Goal: Task Accomplishment & Management: Use online tool/utility

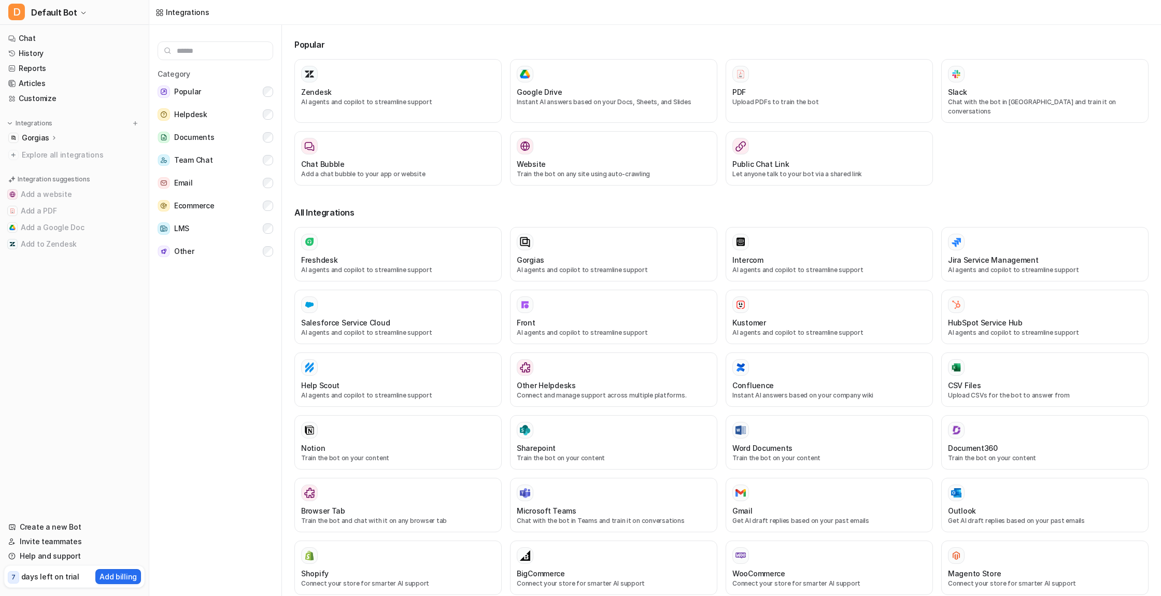
click at [53, 136] on icon at bounding box center [54, 138] width 7 height 8
click at [39, 137] on p "Gorgias" at bounding box center [35, 138] width 27 height 10
click at [51, 137] on icon at bounding box center [54, 138] width 7 height 8
click at [39, 137] on p "Gorgias" at bounding box center [35, 138] width 27 height 10
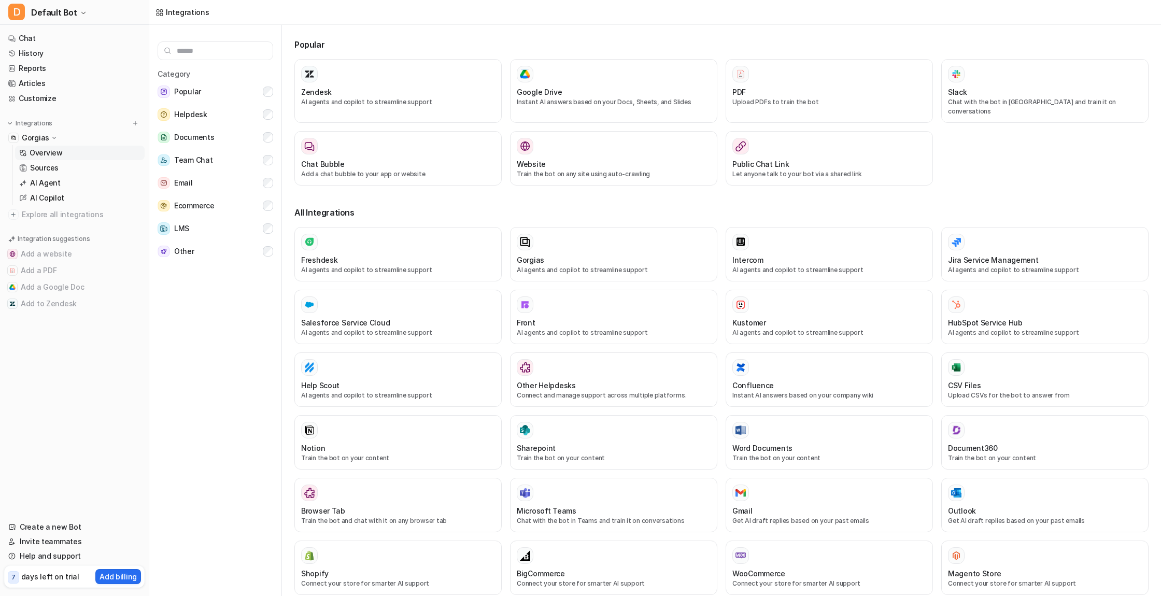
click at [45, 152] on p "Overview" at bounding box center [46, 153] width 33 height 10
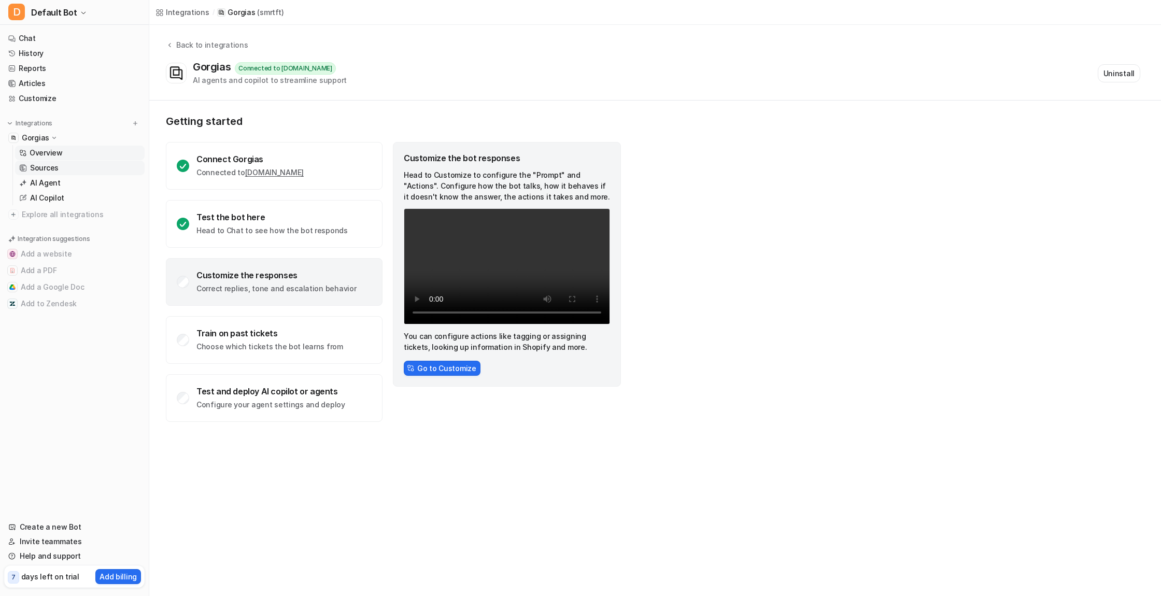
click at [46, 168] on p "Sources" at bounding box center [44, 168] width 28 height 10
click at [44, 165] on p "Sources" at bounding box center [44, 168] width 28 height 10
click at [37, 166] on p "Sources" at bounding box center [44, 168] width 28 height 10
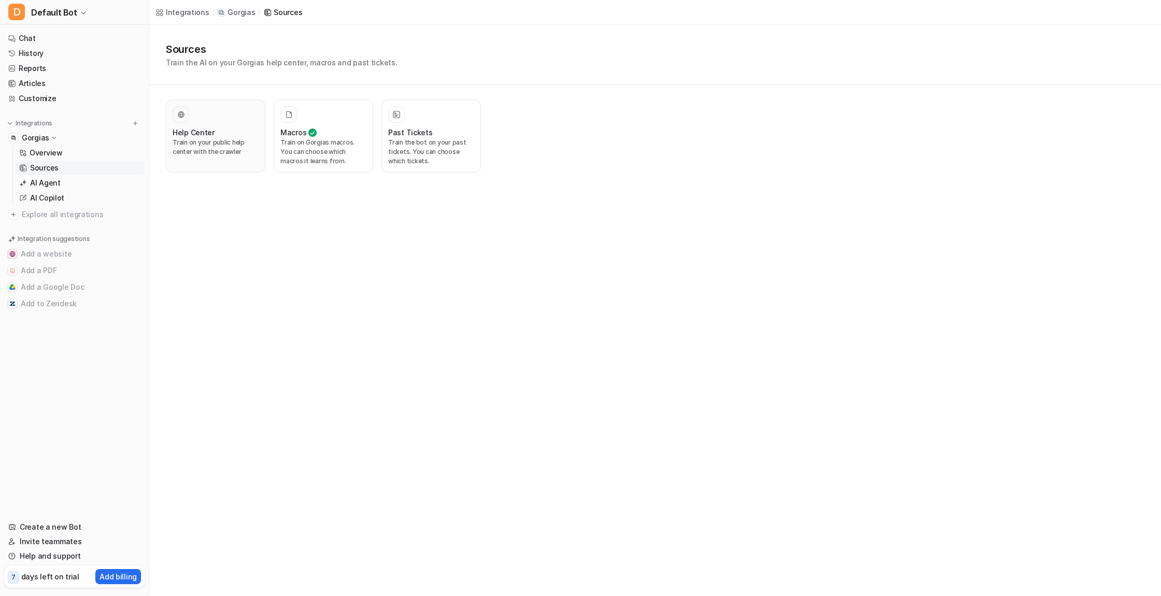
click at [212, 142] on p "Train on your public help center with the crawler" at bounding box center [216, 147] width 86 height 19
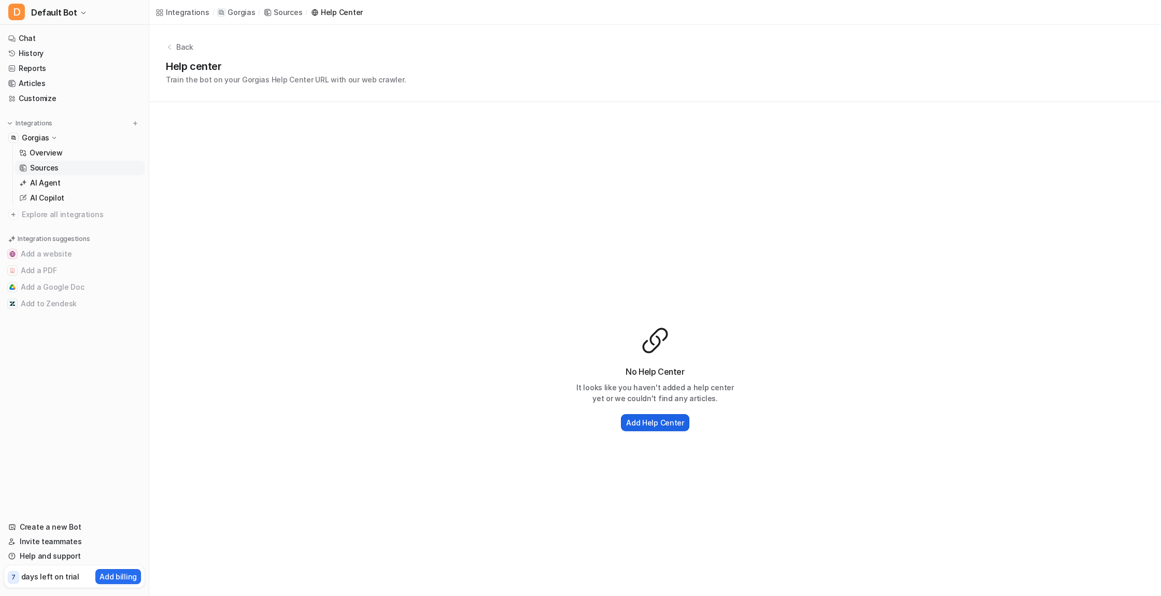
click at [652, 424] on h2 "Add Help Center" at bounding box center [655, 422] width 58 height 11
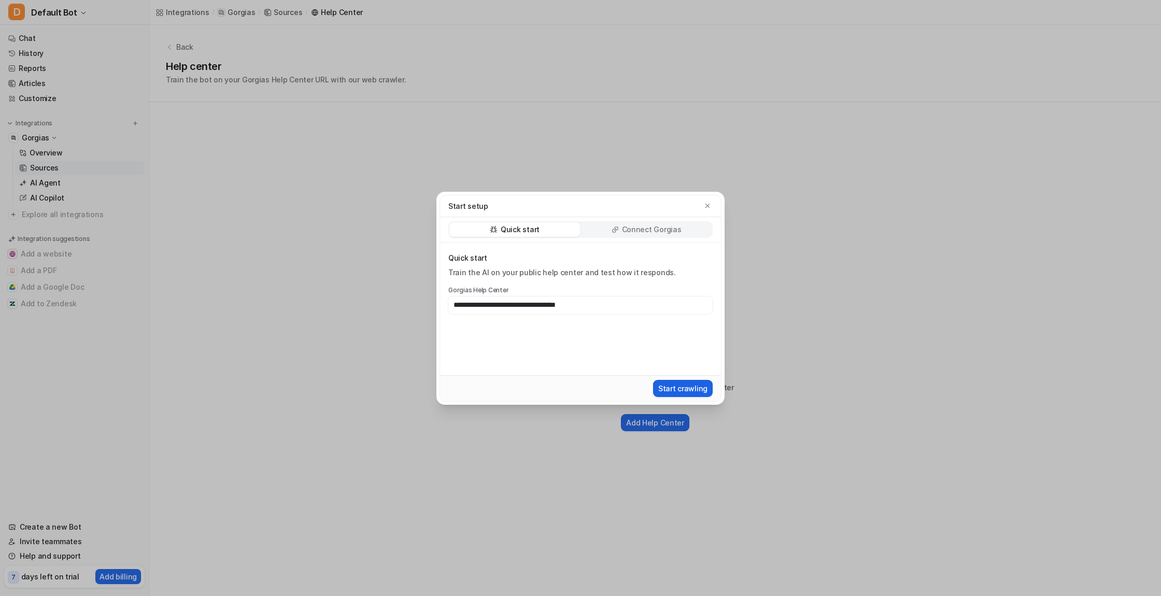
type input "**********"
click at [687, 390] on button "Start crawling" at bounding box center [683, 388] width 60 height 17
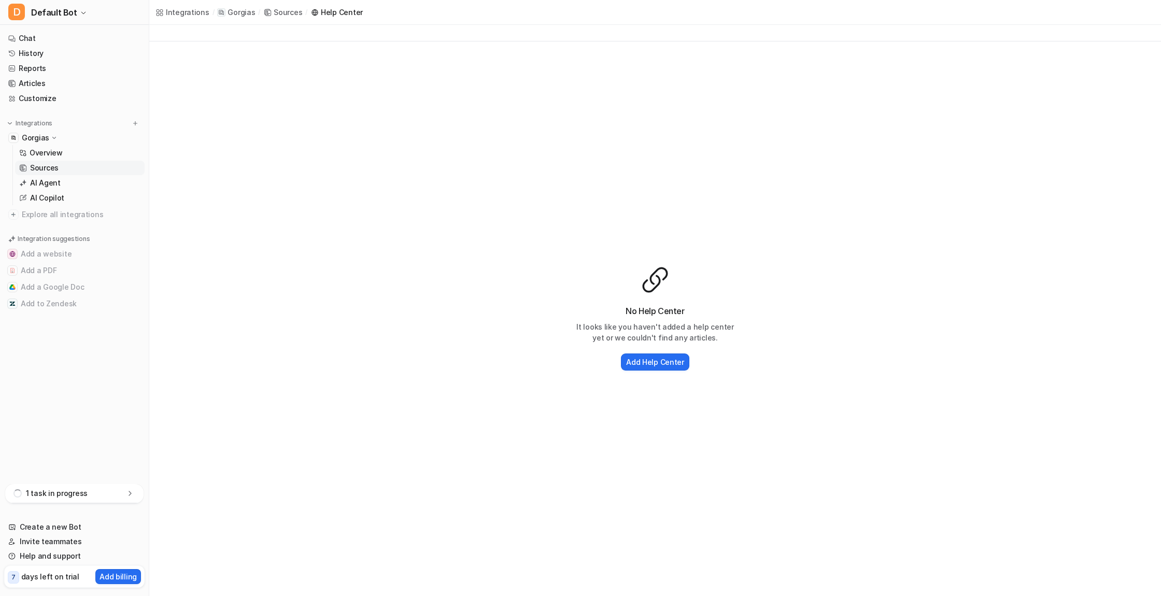
scroll to position [61, 0]
click at [656, 361] on h2 "Add Help Center" at bounding box center [655, 361] width 58 height 11
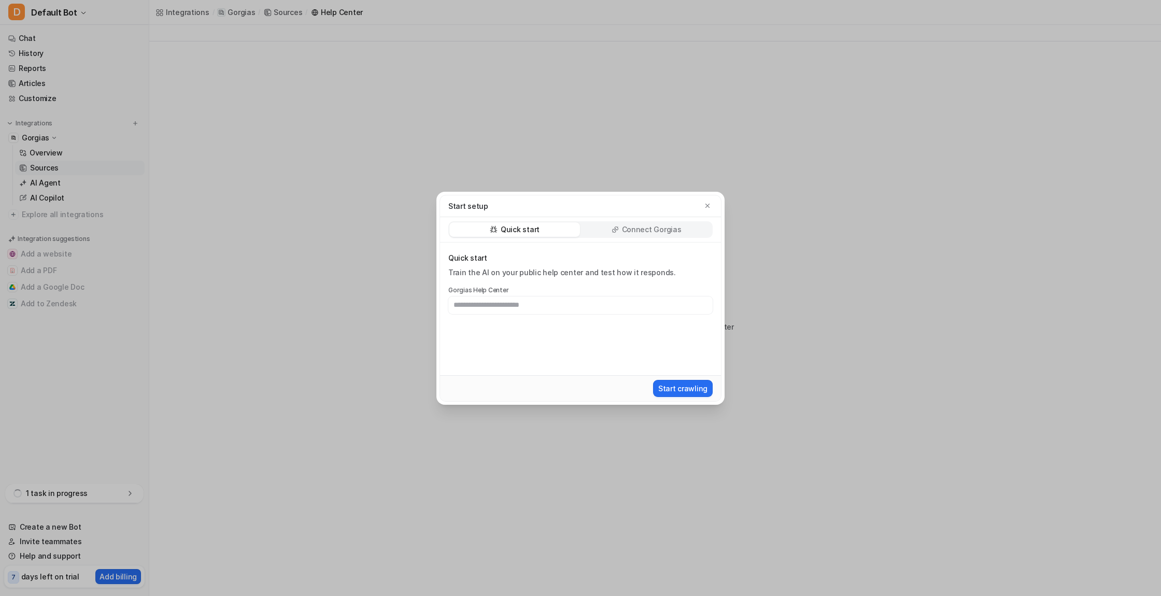
click at [657, 227] on p "Connect Gorgias" at bounding box center [652, 229] width 60 height 10
click at [532, 230] on p "Quick start" at bounding box center [520, 229] width 39 height 10
click at [639, 231] on p "Connect Gorgias" at bounding box center [652, 229] width 60 height 10
click at [531, 227] on p "Quick start" at bounding box center [520, 229] width 39 height 10
type input "**********"
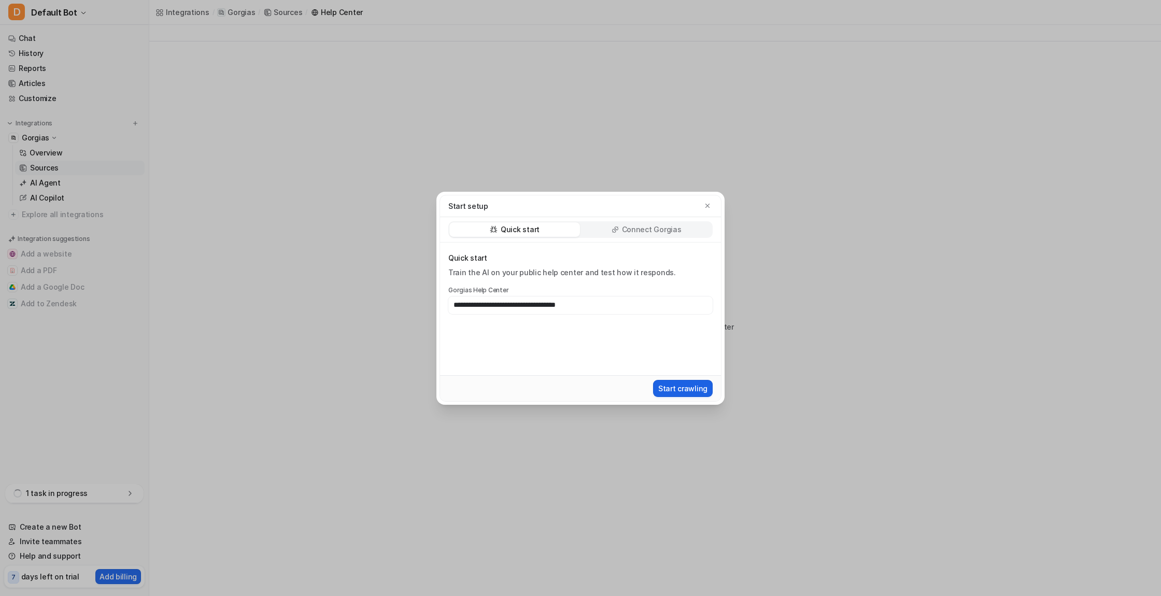
click at [685, 387] on button "Start crawling" at bounding box center [683, 388] width 60 height 17
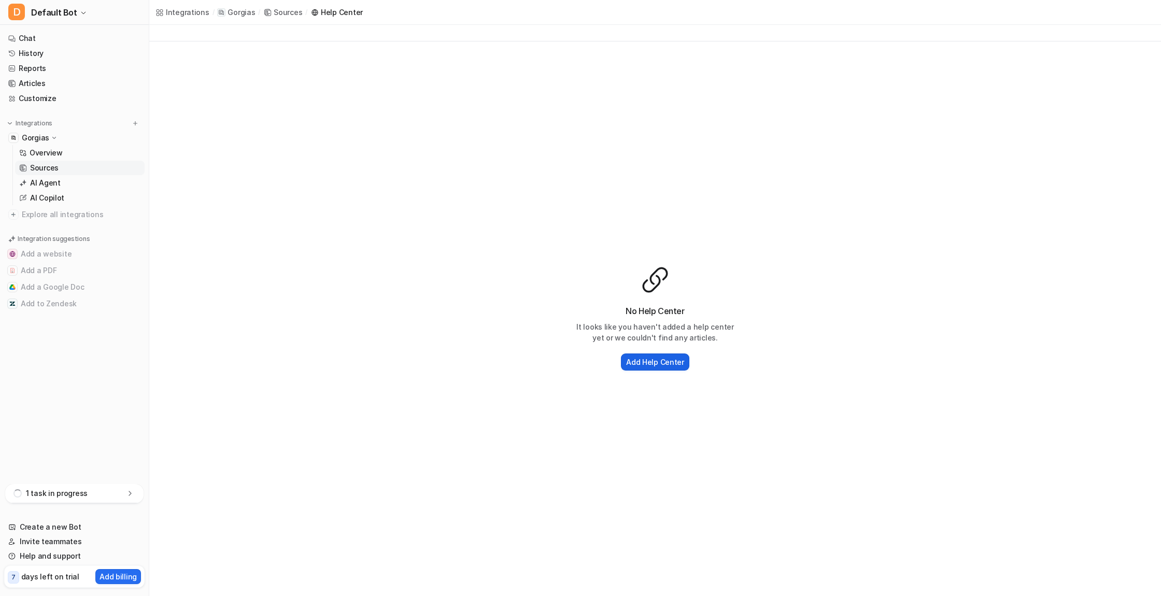
click at [661, 363] on h2 "Add Help Center" at bounding box center [655, 361] width 58 height 11
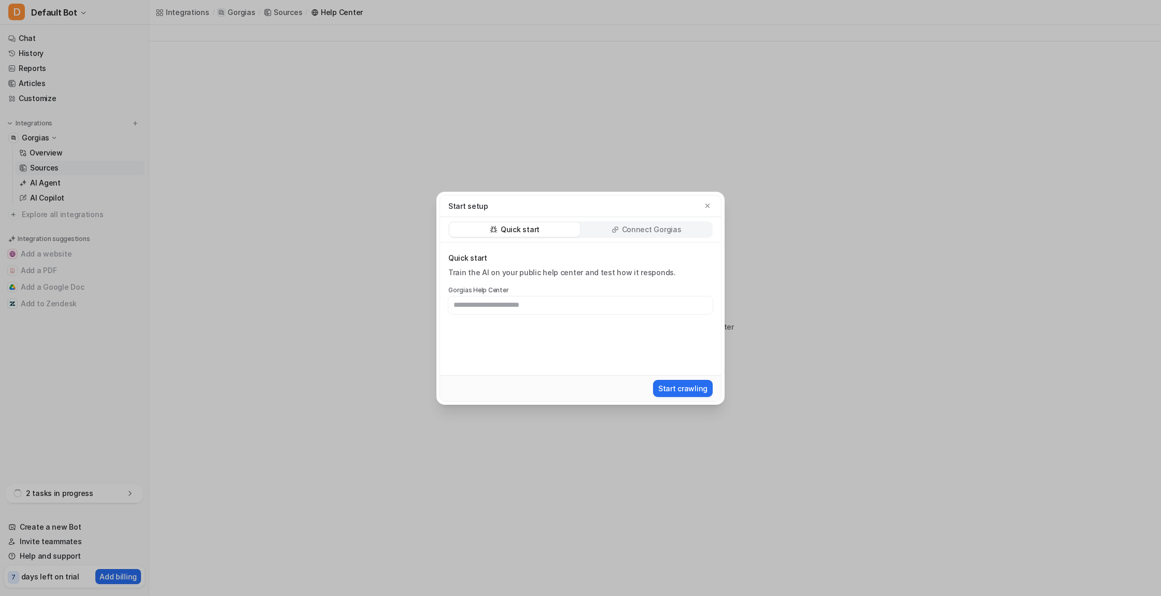
click at [655, 228] on p "Connect Gorgias" at bounding box center [652, 229] width 60 height 10
type input "******"
click at [693, 390] on button "Connect Gorgias" at bounding box center [677, 388] width 70 height 17
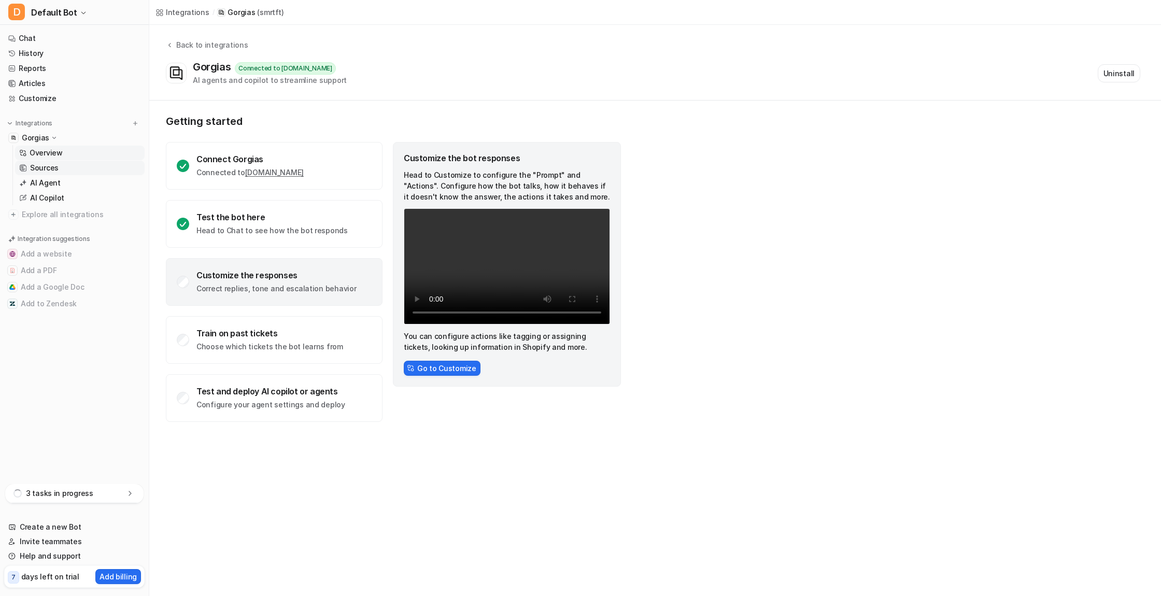
click at [38, 168] on p "Sources" at bounding box center [44, 168] width 28 height 10
click at [46, 165] on p "Sources" at bounding box center [44, 168] width 28 height 10
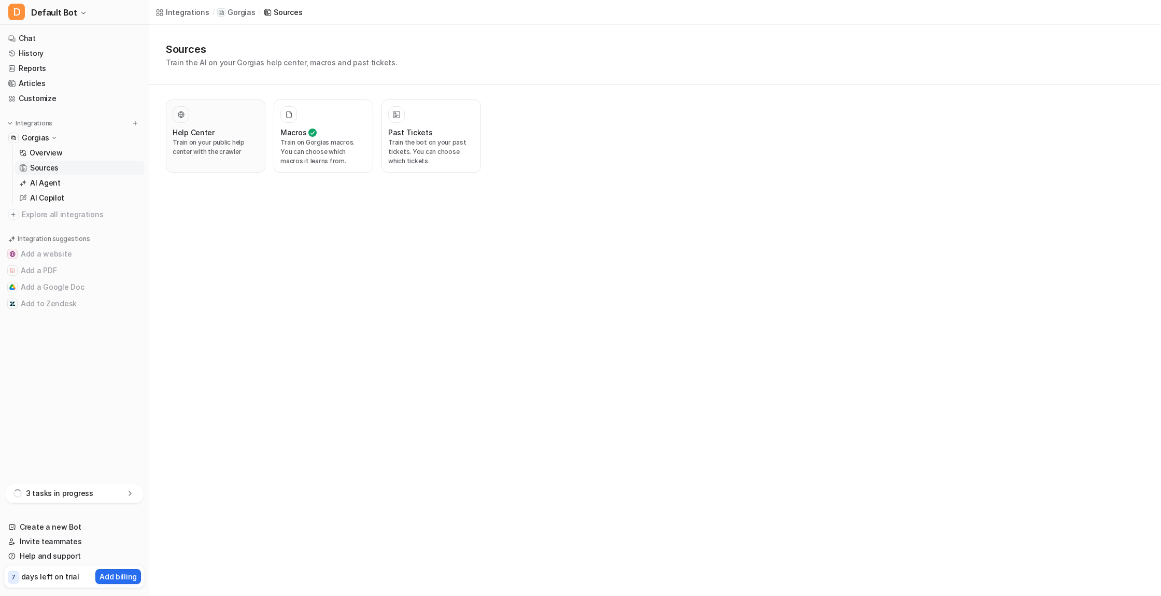
click at [209, 149] on p "Train on your public help center with the crawler" at bounding box center [216, 147] width 86 height 19
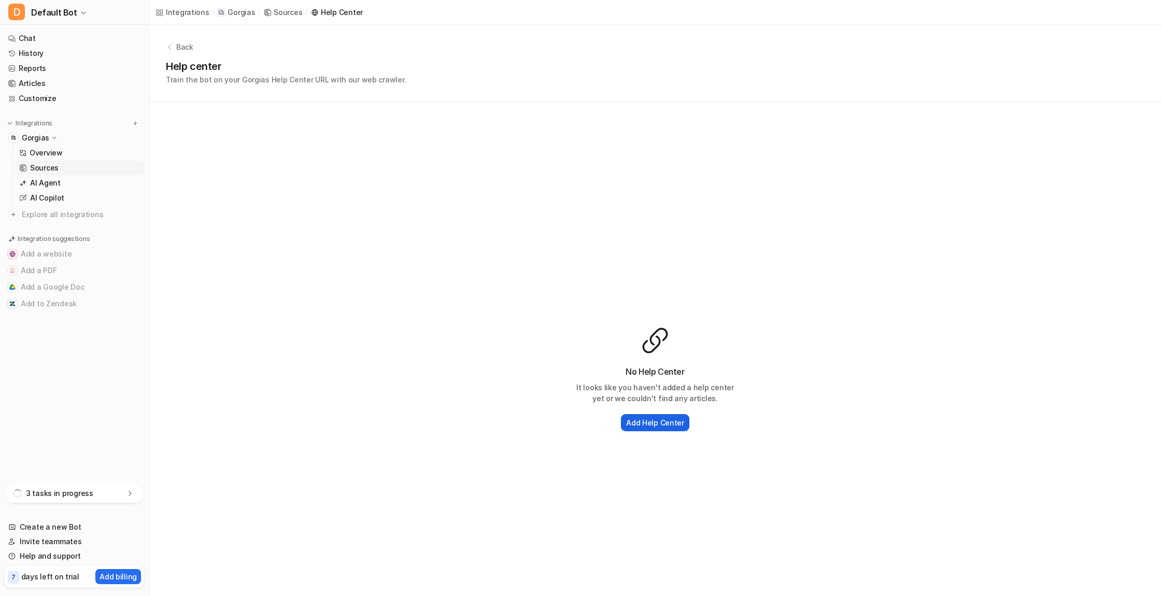
click at [639, 423] on h2 "Add Help Center" at bounding box center [655, 422] width 58 height 11
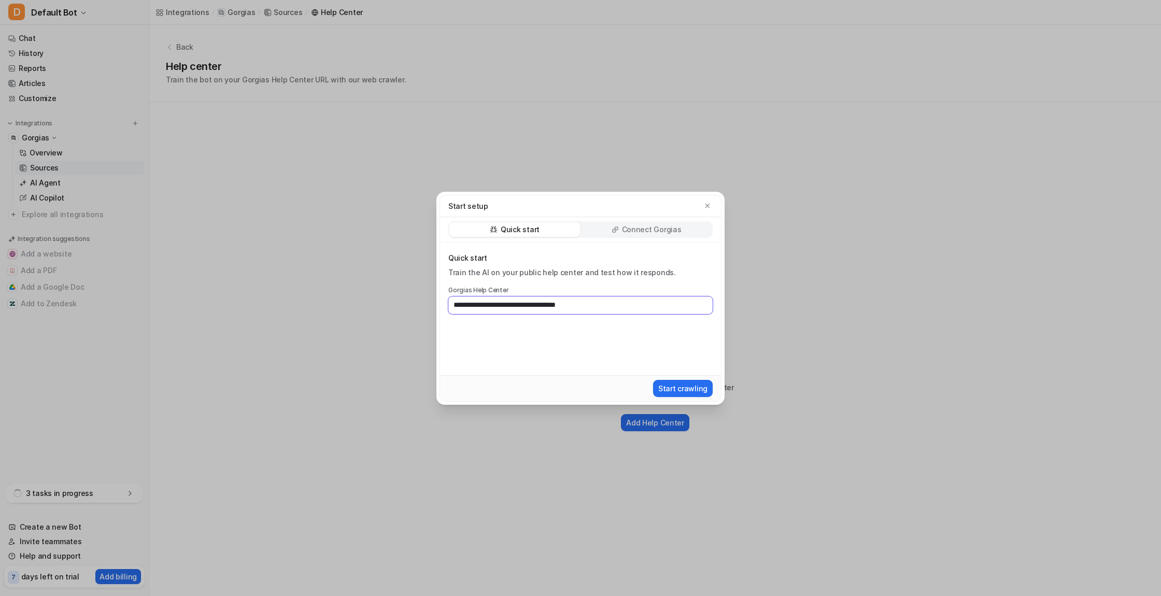
drag, startPoint x: 622, startPoint y: 301, endPoint x: 379, endPoint y: 305, distance: 243.0
click at [380, 305] on div "**********" at bounding box center [580, 298] width 1161 height 596
paste input "*"
type input "**********"
click at [689, 387] on button "Start crawling" at bounding box center [683, 388] width 60 height 17
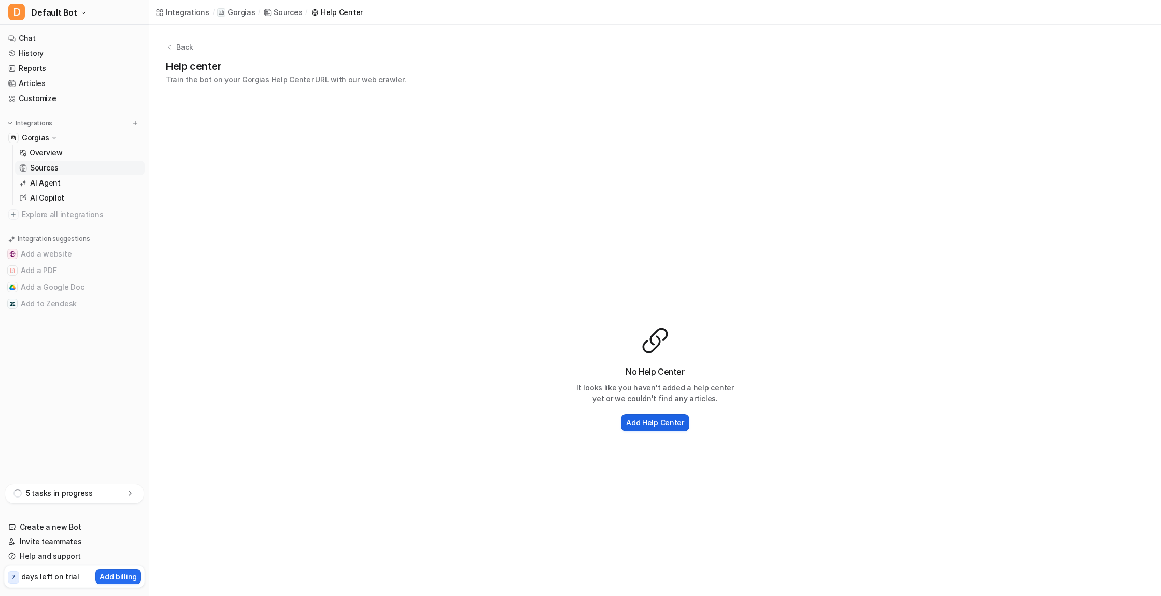
click at [656, 421] on h2 "Add Help Center" at bounding box center [655, 422] width 58 height 11
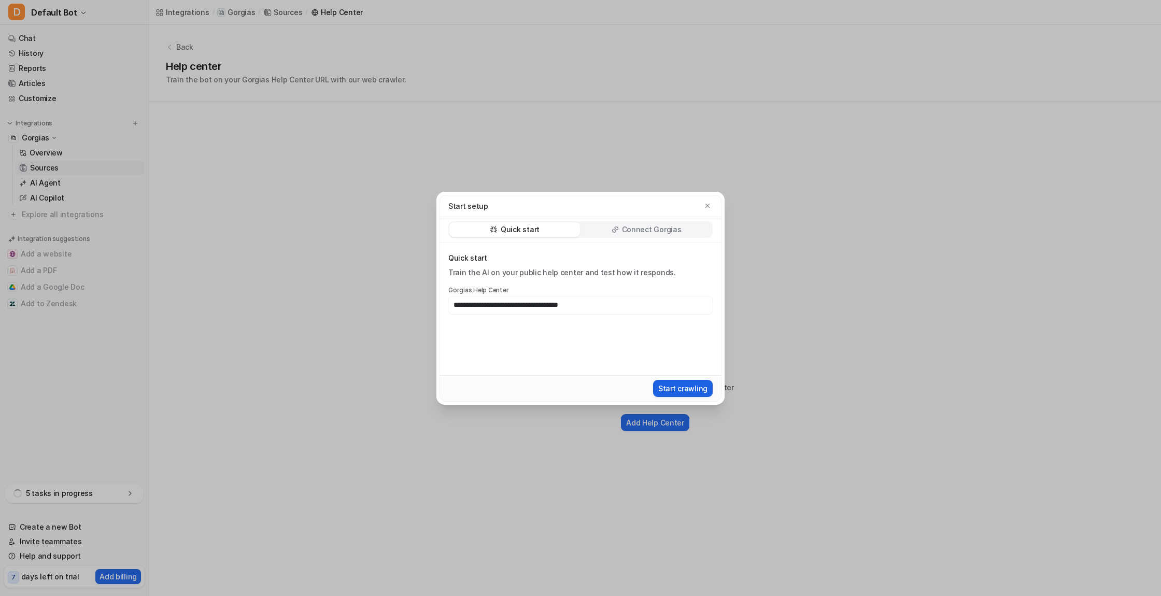
type input "**********"
click at [689, 388] on button "Start crawling" at bounding box center [683, 388] width 60 height 17
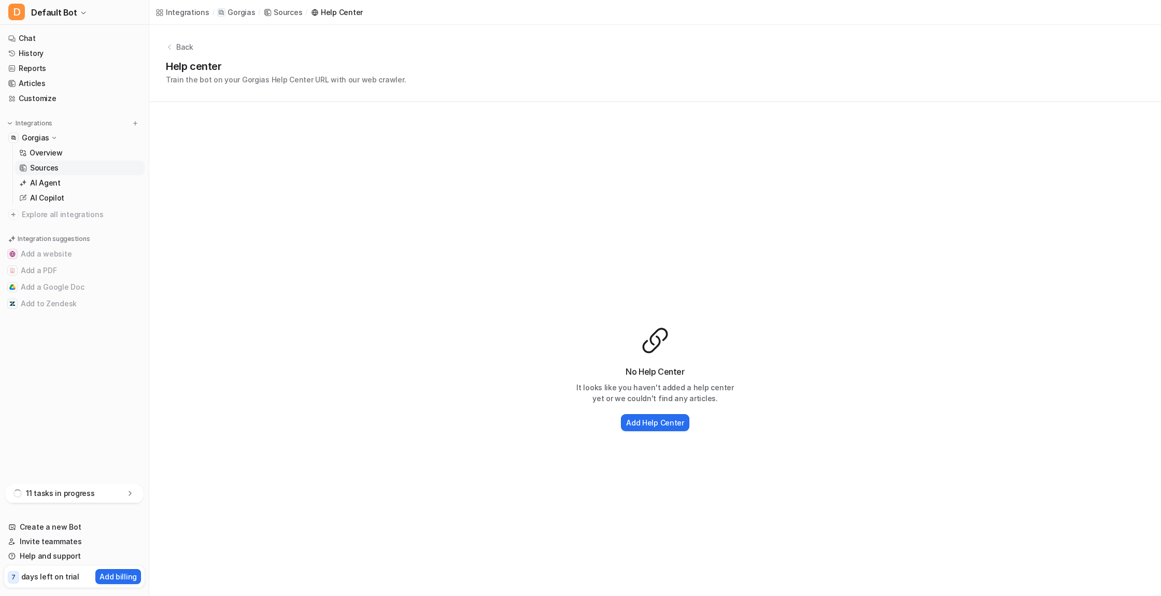
click at [170, 44] on icon at bounding box center [169, 47] width 7 height 7
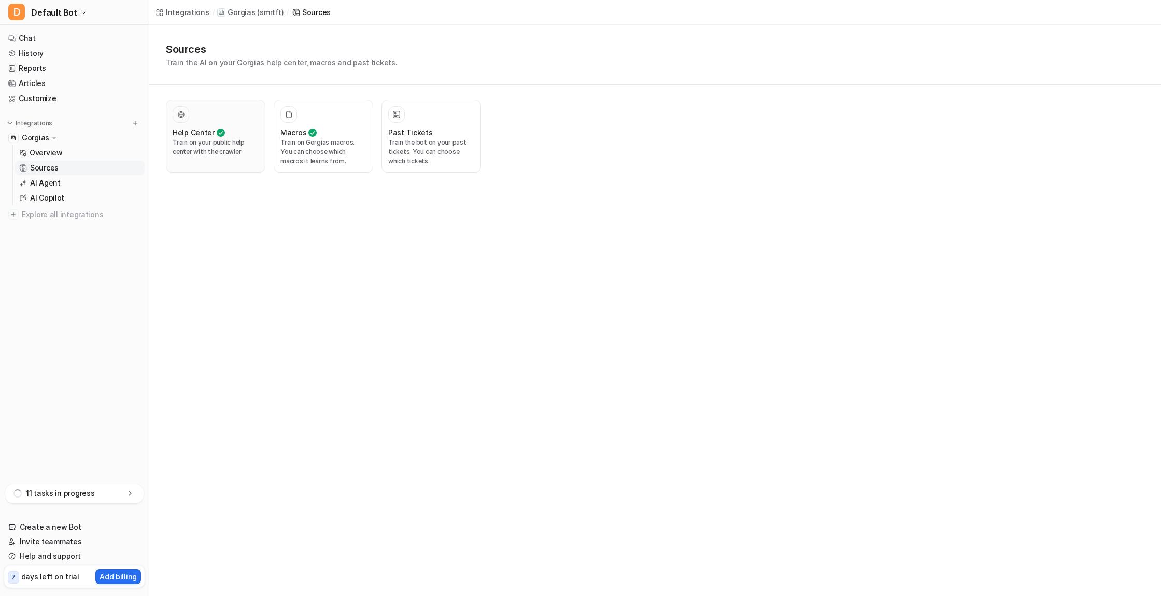
click at [208, 145] on p "Train on your public help center with the crawler" at bounding box center [216, 147] width 86 height 19
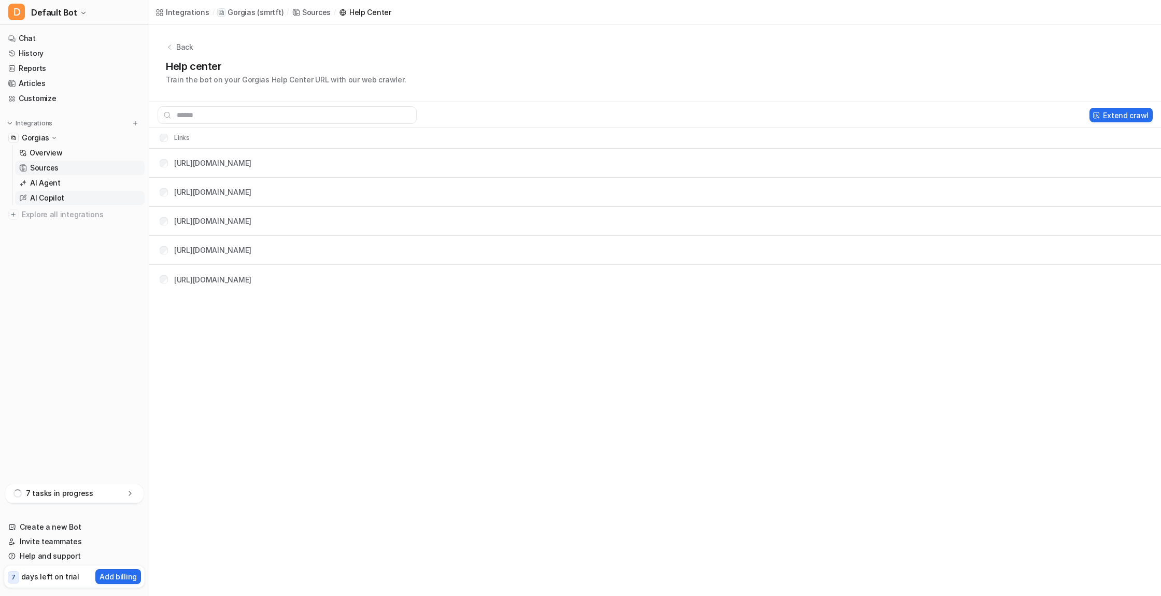
click at [49, 200] on p "AI Copilot" at bounding box center [47, 198] width 34 height 10
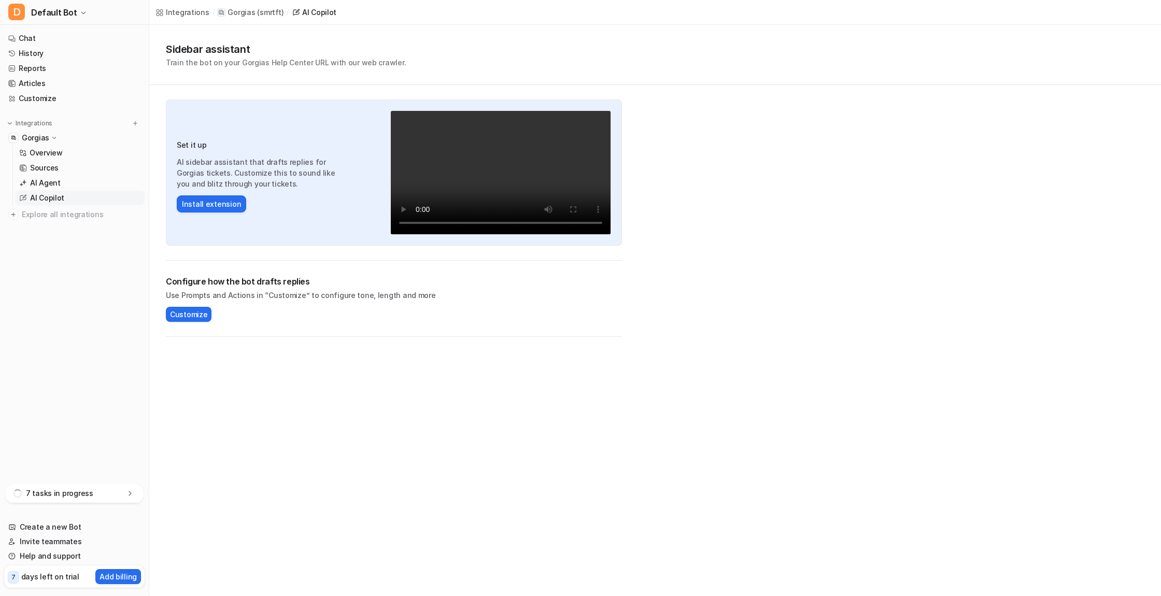
click at [561, 224] on video "Your browser does not support the video tag." at bounding box center [500, 172] width 221 height 124
click at [407, 122] on video "Your browser does not support the video tag." at bounding box center [500, 172] width 221 height 124
click at [51, 180] on p "AI Agent" at bounding box center [45, 183] width 31 height 10
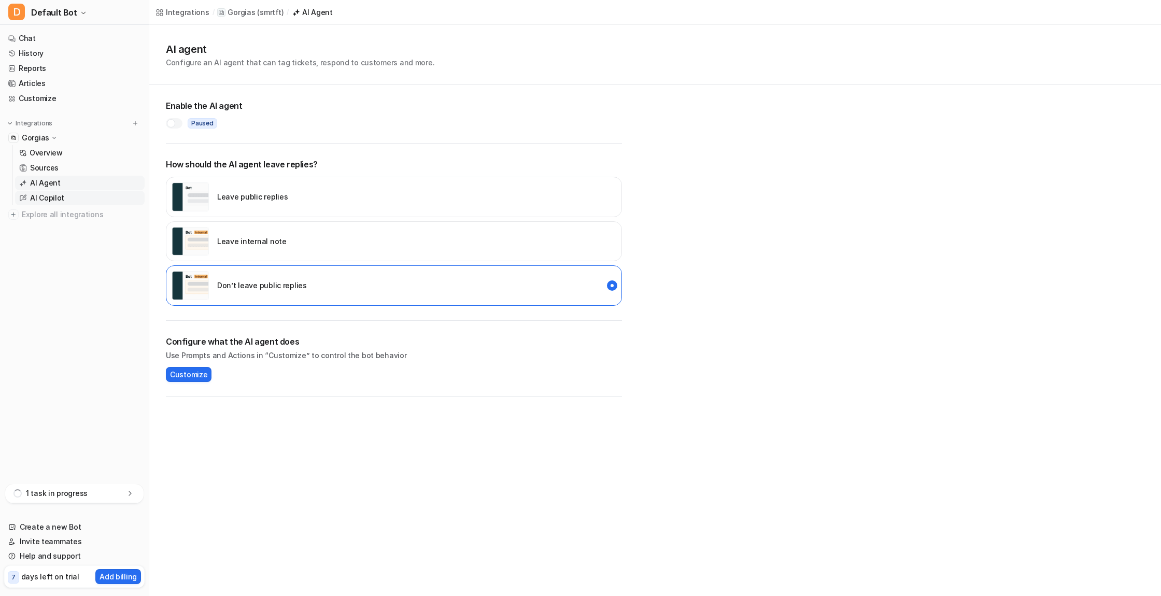
click at [48, 196] on p "AI Copilot" at bounding box center [47, 198] width 34 height 10
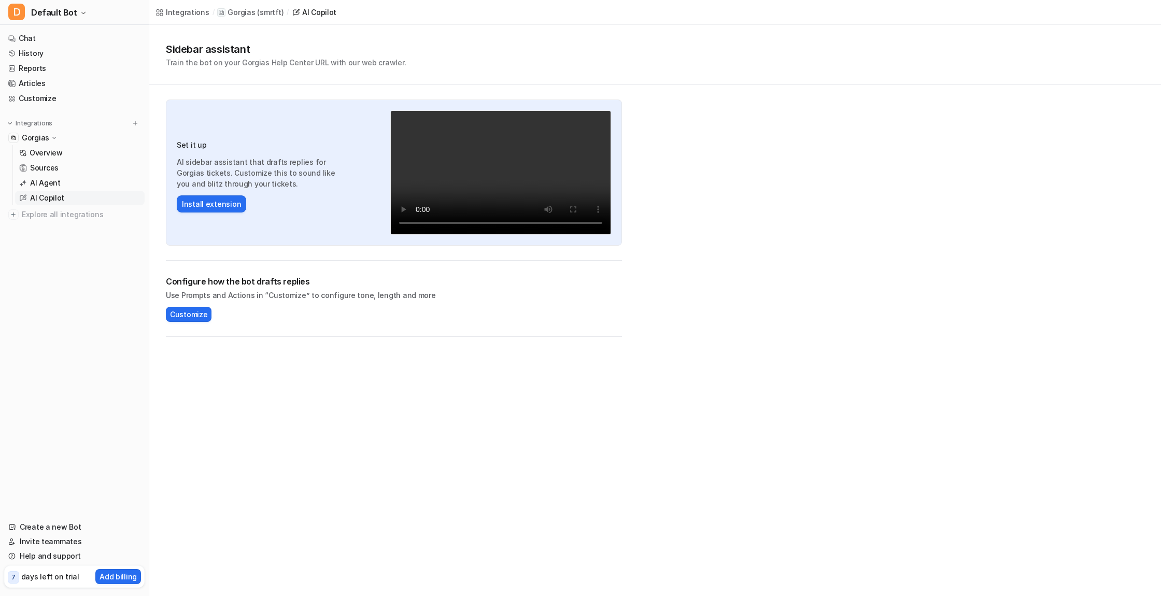
click at [39, 197] on p "AI Copilot" at bounding box center [47, 198] width 34 height 10
drag, startPoint x: 46, startPoint y: 181, endPoint x: 46, endPoint y: 173, distance: 8.3
click at [46, 181] on p "AI Agent" at bounding box center [45, 183] width 31 height 10
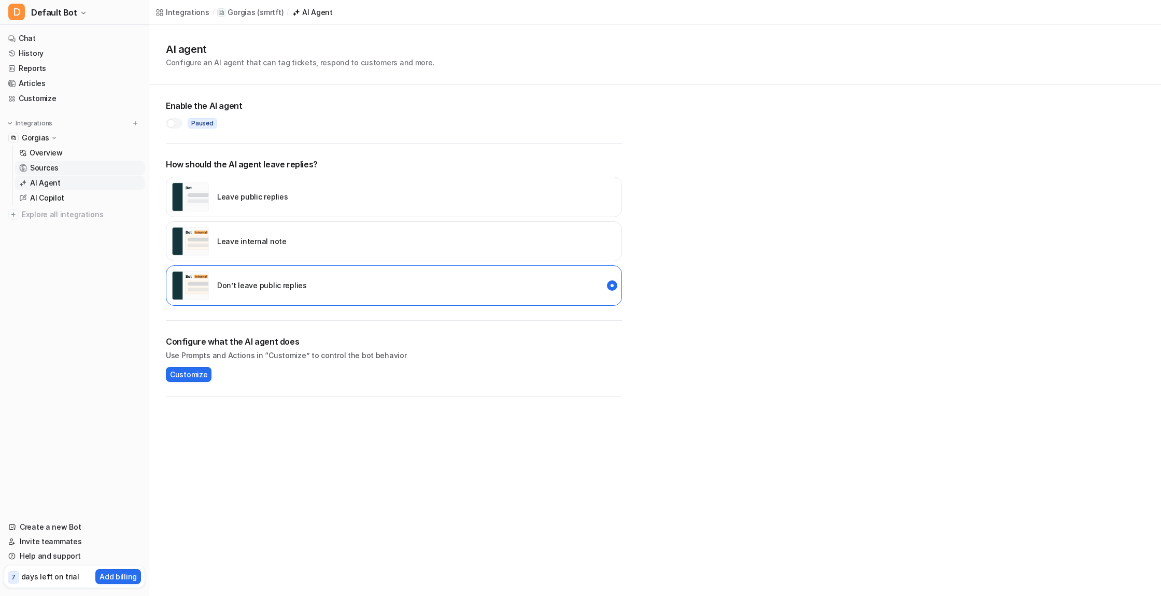
click at [46, 164] on p "Sources" at bounding box center [44, 168] width 28 height 10
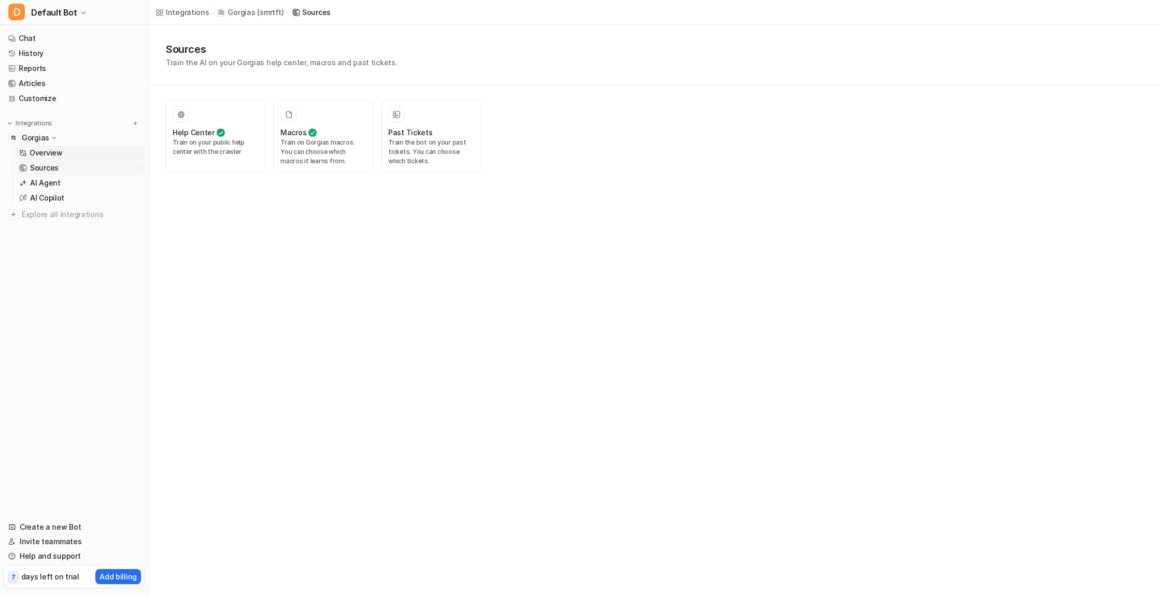
click at [44, 151] on p "Overview" at bounding box center [46, 153] width 33 height 10
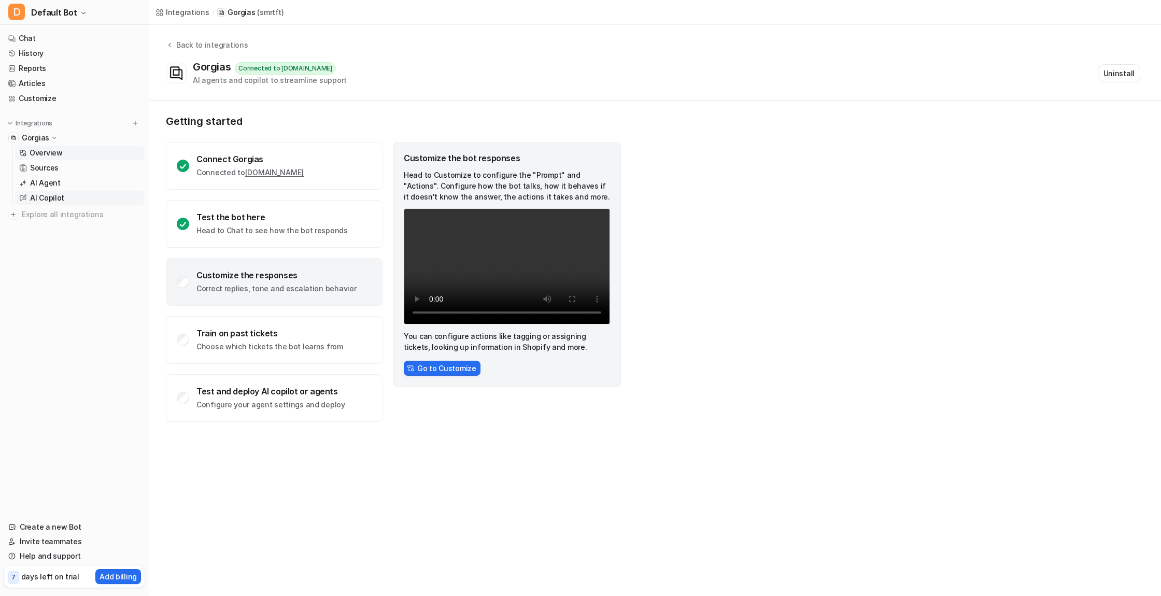
click at [50, 193] on p "AI Copilot" at bounding box center [47, 198] width 34 height 10
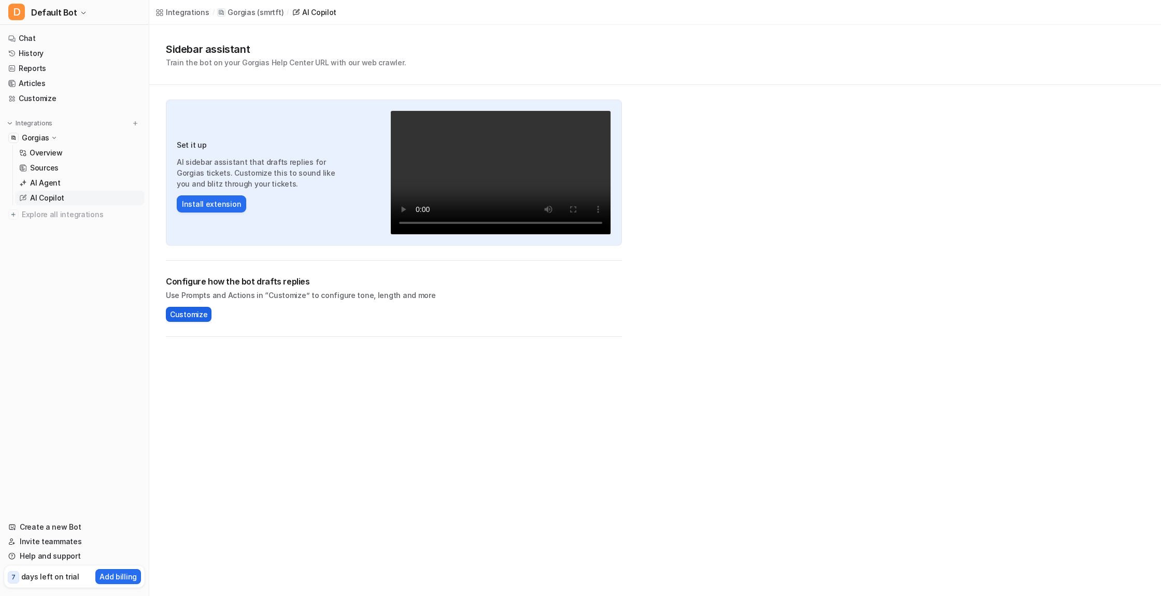
click at [189, 311] on span "Customize" at bounding box center [188, 314] width 37 height 11
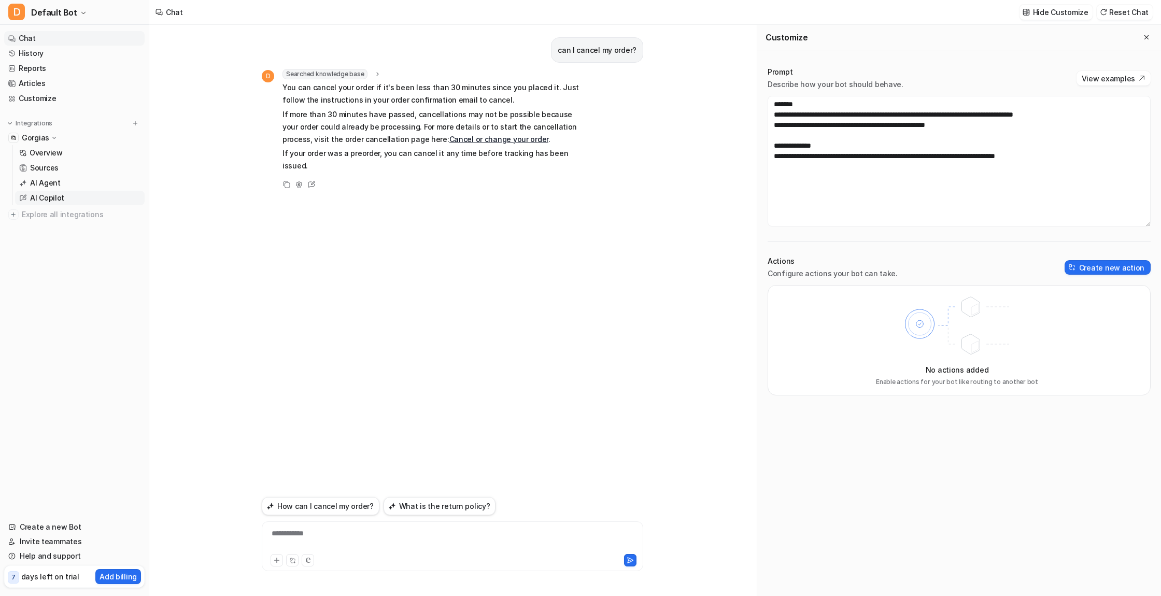
click at [51, 193] on p "AI Copilot" at bounding box center [47, 198] width 34 height 10
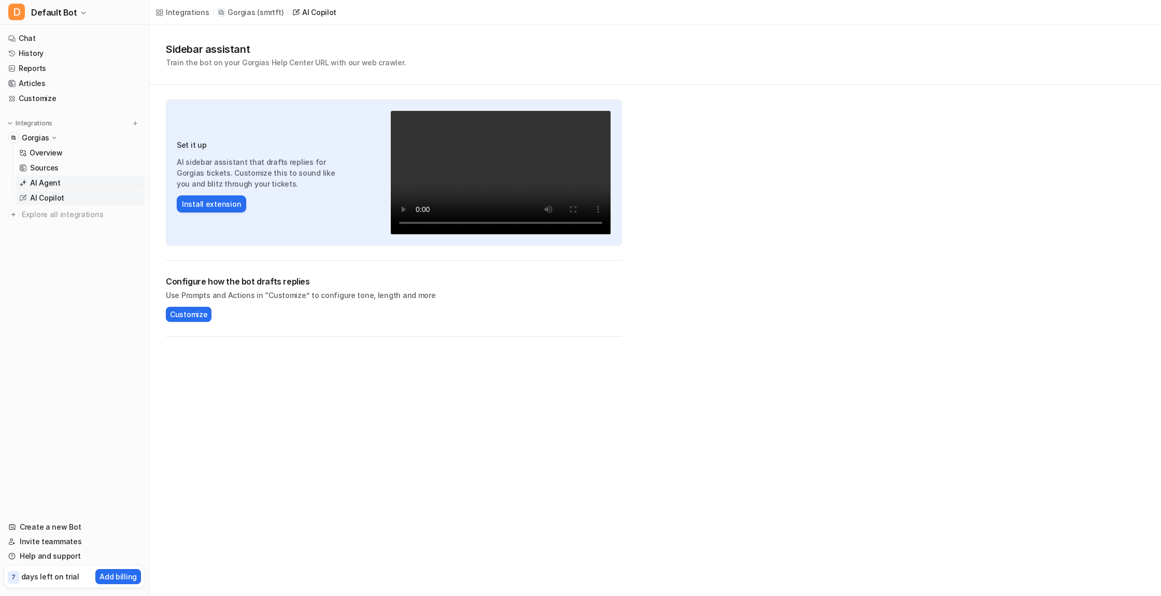
click at [41, 182] on p "AI Agent" at bounding box center [45, 183] width 31 height 10
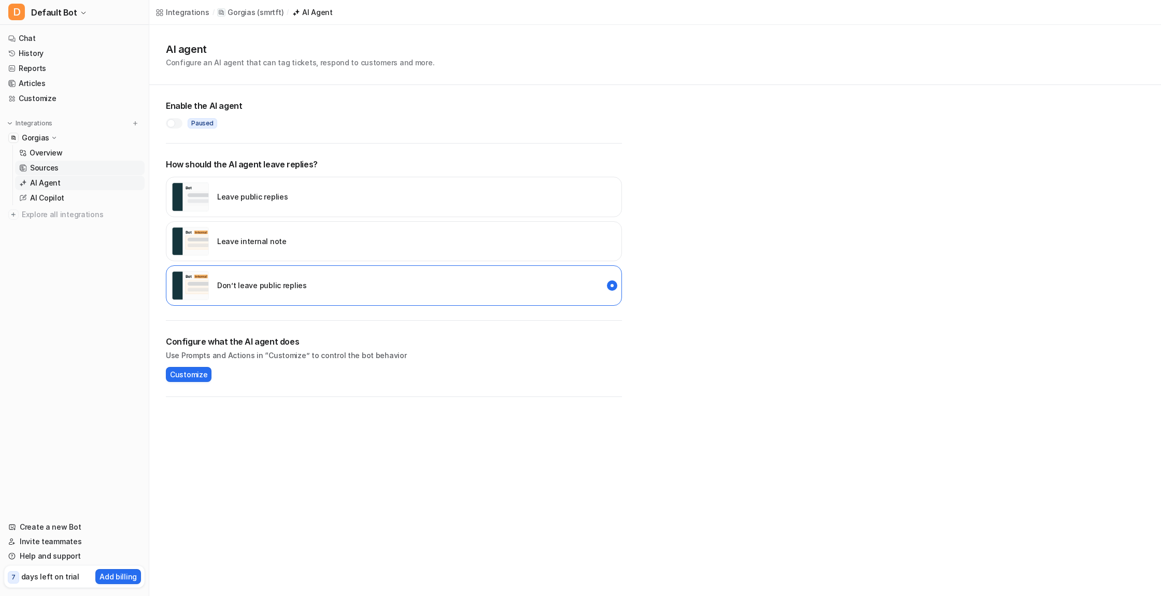
click at [42, 166] on p "Sources" at bounding box center [44, 168] width 28 height 10
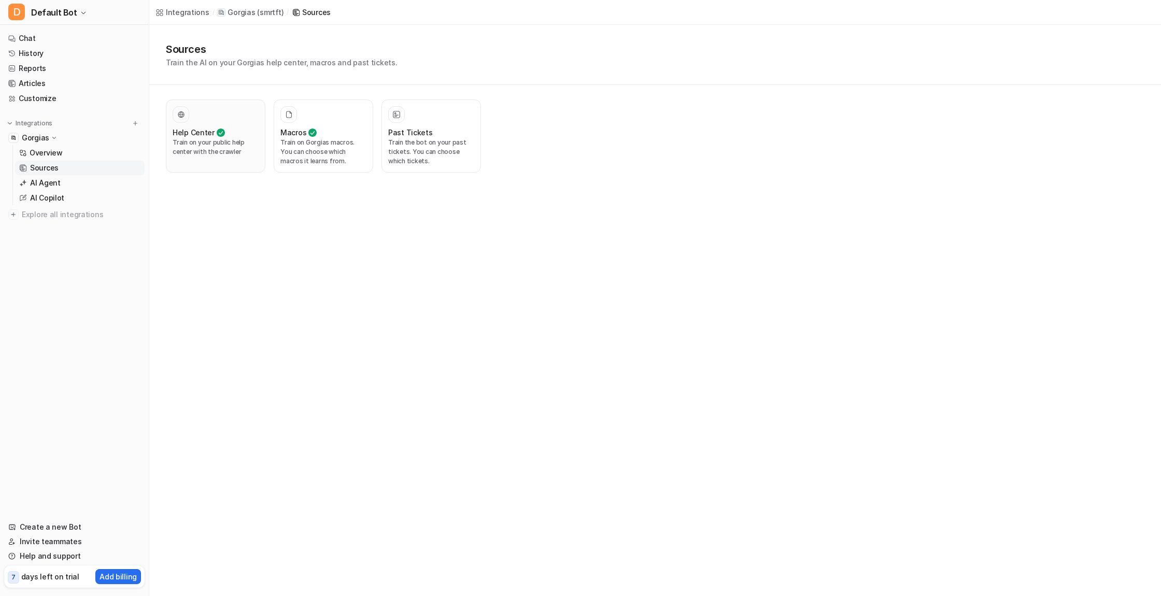
click at [212, 138] on p "Train on your public help center with the crawler" at bounding box center [216, 147] width 86 height 19
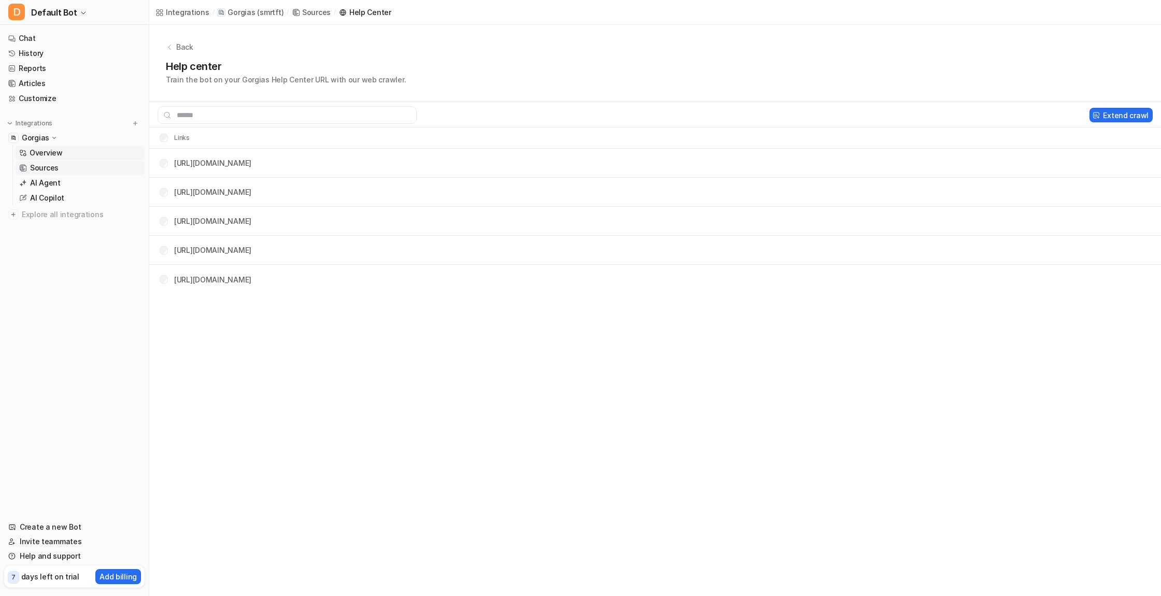
click at [46, 151] on p "Overview" at bounding box center [46, 153] width 33 height 10
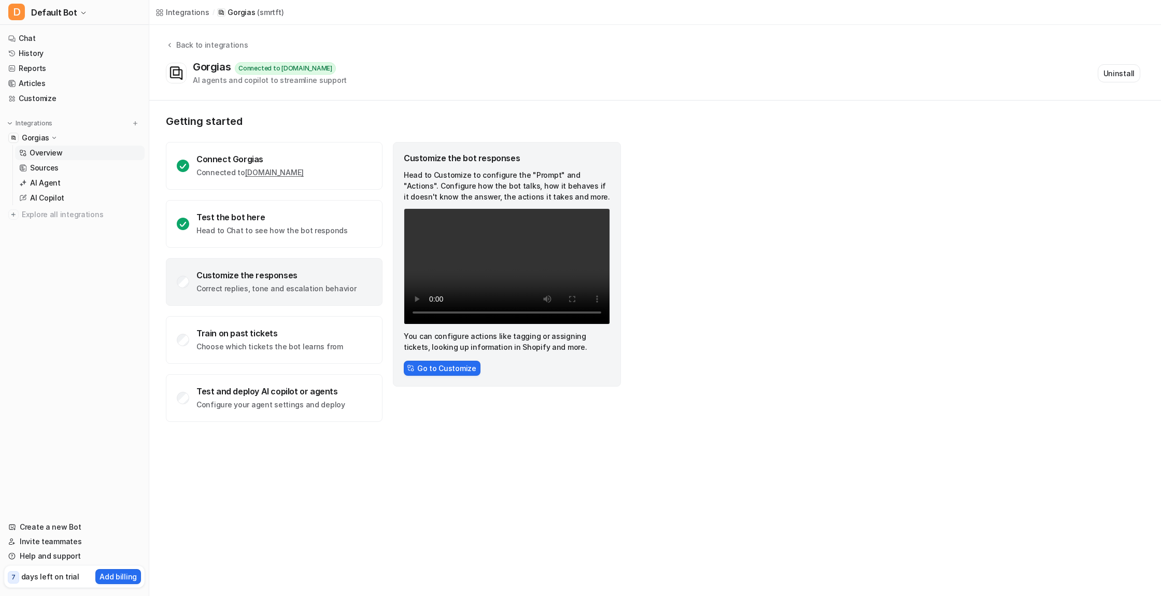
click at [50, 136] on icon at bounding box center [54, 137] width 8 height 7
click at [51, 136] on icon at bounding box center [54, 138] width 7 height 8
click at [48, 197] on p "AI Copilot" at bounding box center [47, 198] width 34 height 10
